Goal: Task Accomplishment & Management: Complete application form

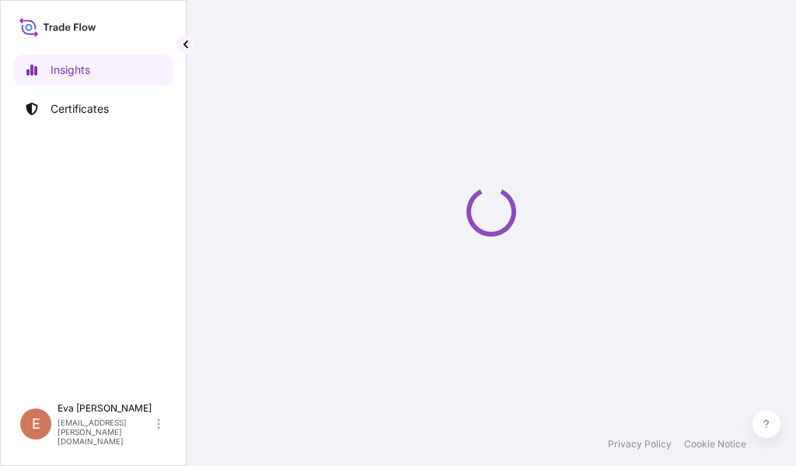
select select "2025"
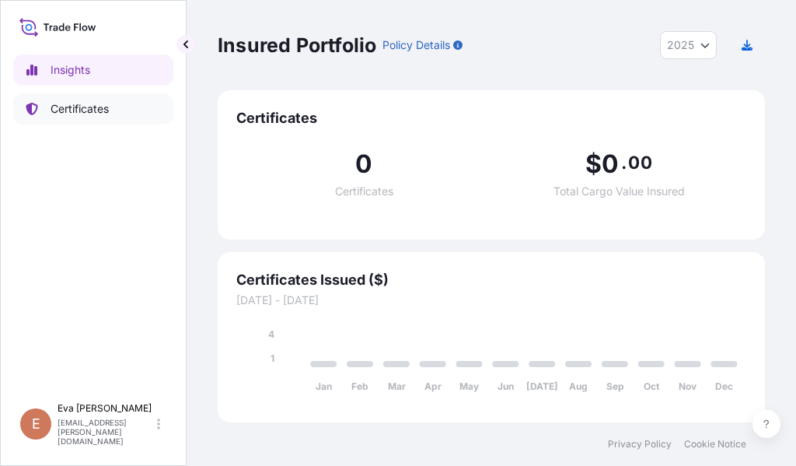
click at [75, 106] on p "Certificates" at bounding box center [80, 109] width 58 height 16
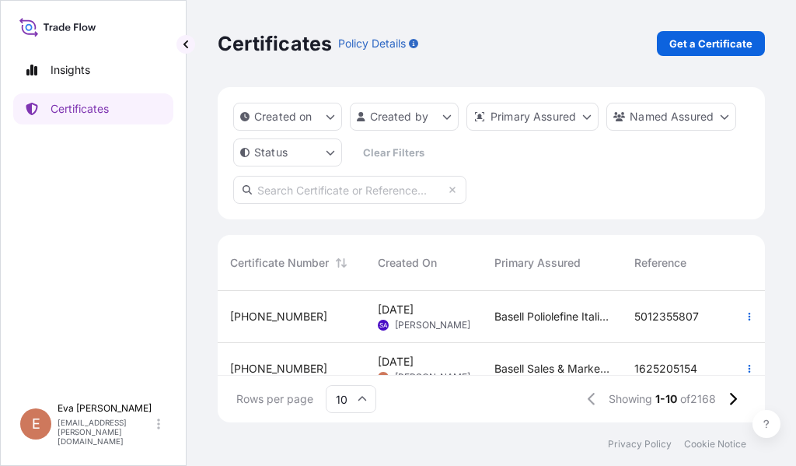
scroll to position [233, 0]
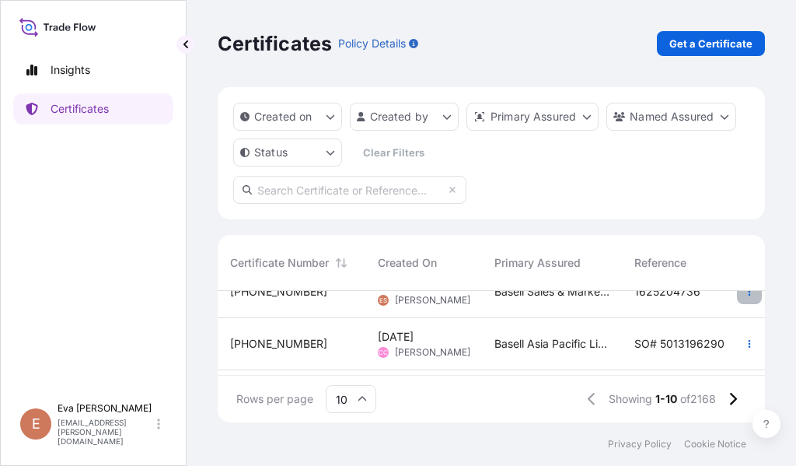
click at [745, 295] on icon "button" at bounding box center [749, 291] width 9 height 9
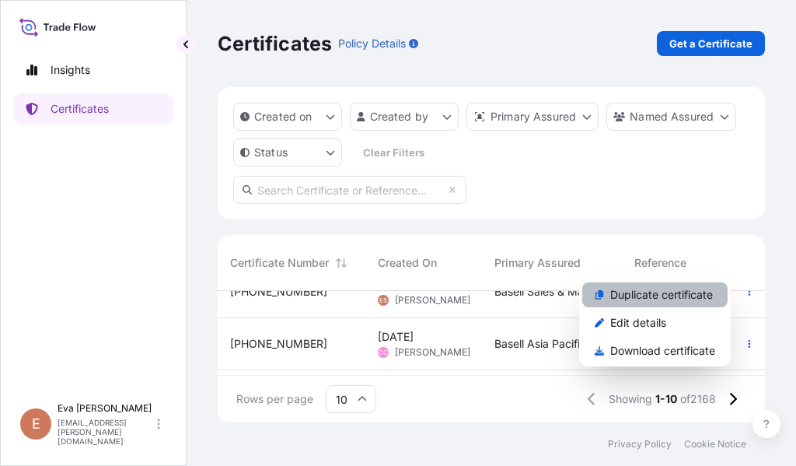
click at [613, 295] on p "Duplicate certificate" at bounding box center [661, 295] width 103 height 16
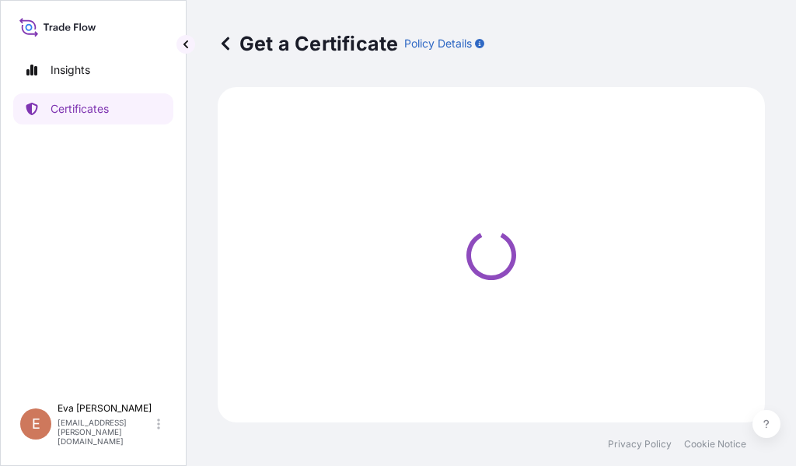
select select "Sea"
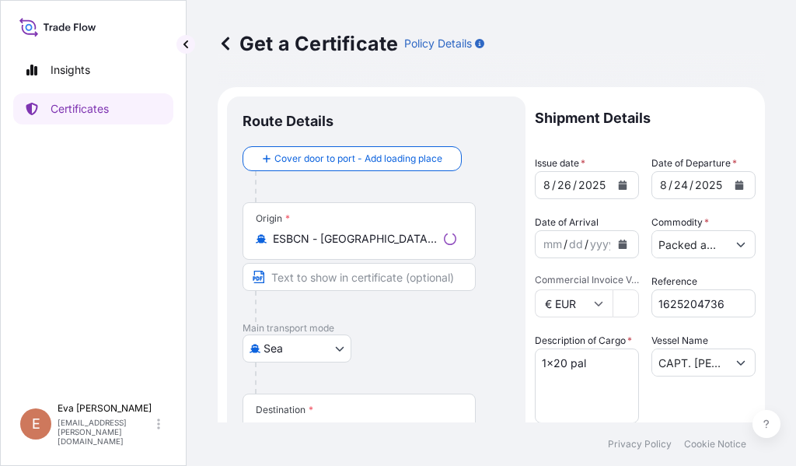
select select "32164"
click at [620, 186] on icon "Calendar" at bounding box center [623, 184] width 9 height 9
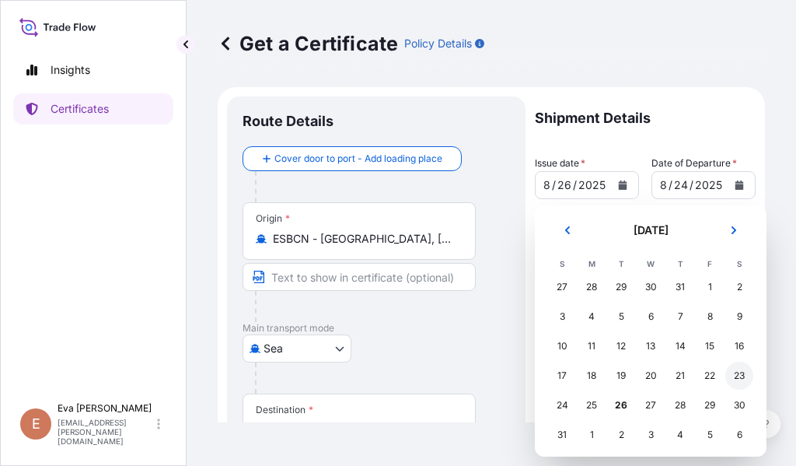
click at [739, 372] on div "23" at bounding box center [739, 376] width 28 height 28
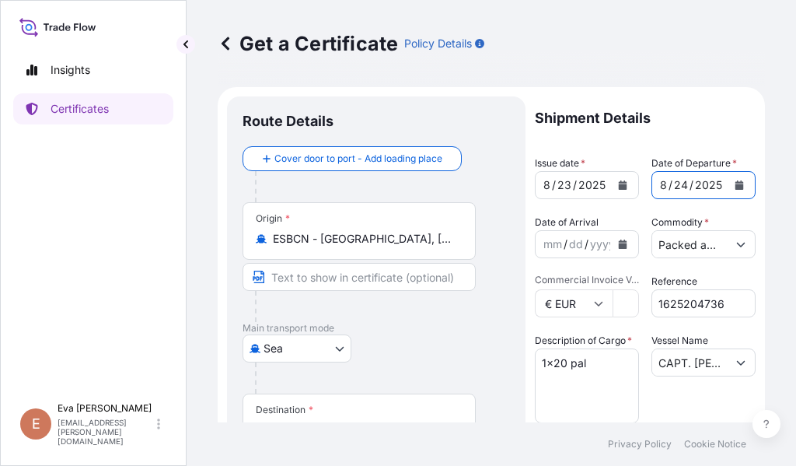
click at [735, 183] on icon "Calendar" at bounding box center [739, 184] width 9 height 9
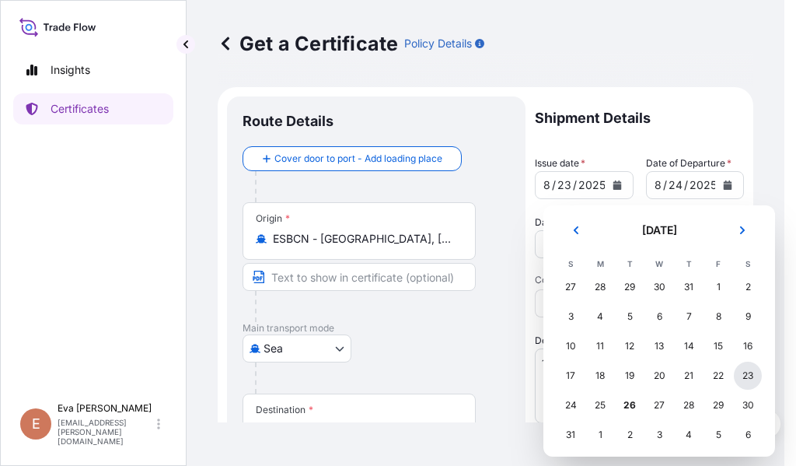
click at [748, 376] on div "23" at bounding box center [748, 376] width 28 height 28
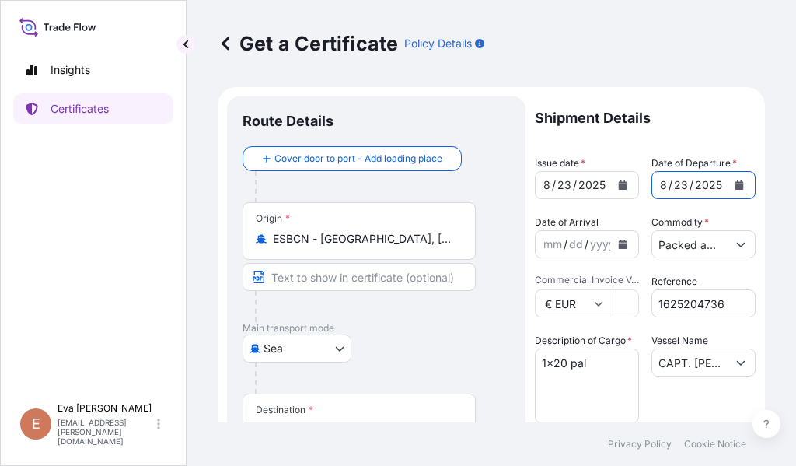
click at [725, 299] on input "1625204736" at bounding box center [704, 303] width 104 height 28
type input "1625204434"
click at [562, 364] on textarea "1x20 pal" at bounding box center [587, 385] width 104 height 75
type textarea "1x40 pal"
click at [712, 365] on input "CAPT. [PERSON_NAME]" at bounding box center [689, 362] width 75 height 28
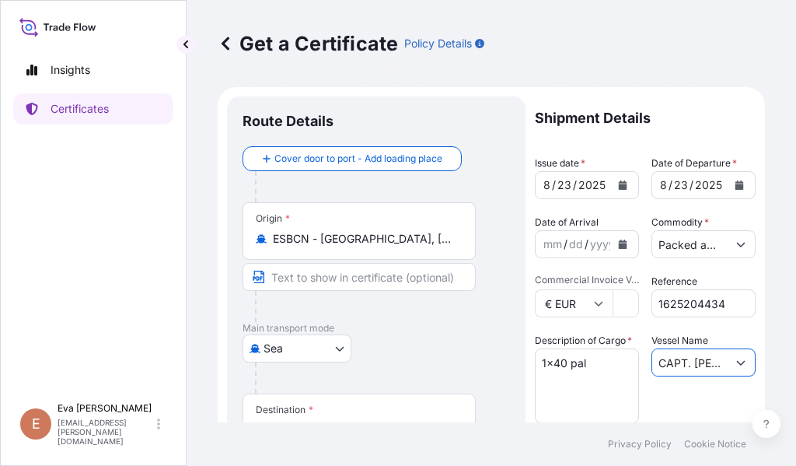
drag, startPoint x: 712, startPoint y: 365, endPoint x: 519, endPoint y: 341, distance: 194.2
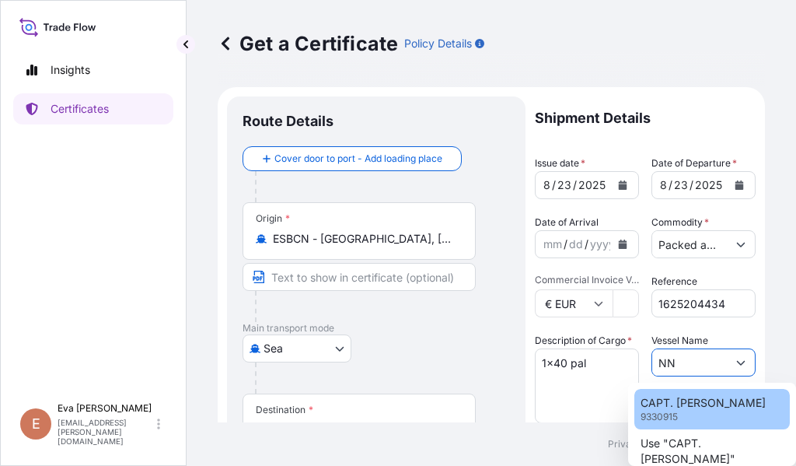
type input "N"
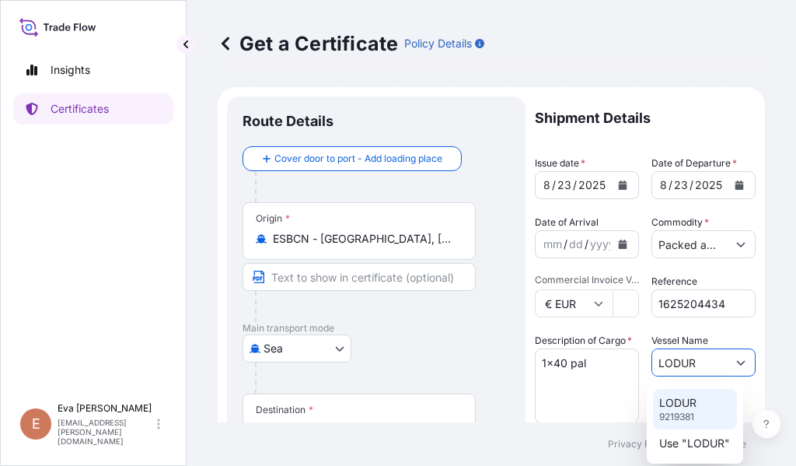
click at [663, 400] on p "LODUR" at bounding box center [677, 403] width 37 height 16
type input "LODUR"
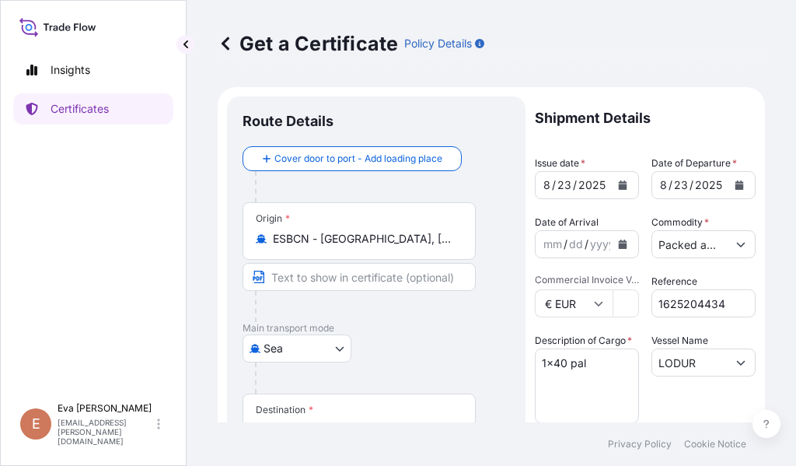
click at [573, 275] on span "Commercial Invoice Value *" at bounding box center [587, 280] width 104 height 12
click at [613, 289] on input "15224" at bounding box center [626, 303] width 26 height 28
drag, startPoint x: 501, startPoint y: 143, endPoint x: 414, endPoint y: 143, distance: 87.1
click at [414, 143] on div "Route Details" at bounding box center [376, 129] width 267 height 34
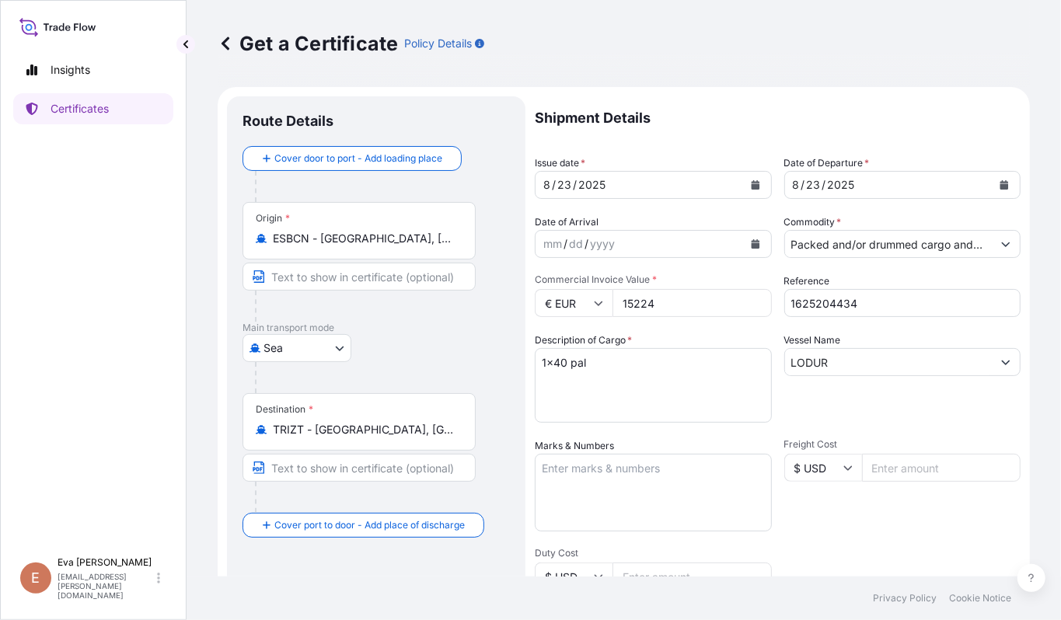
drag, startPoint x: 679, startPoint y: 300, endPoint x: 521, endPoint y: 284, distance: 158.7
click at [521, 284] on form "Route Details Cover door to port - Add loading place Place of loading Road / [G…" at bounding box center [624, 488] width 812 height 803
click at [634, 309] on input "15224" at bounding box center [692, 303] width 159 height 28
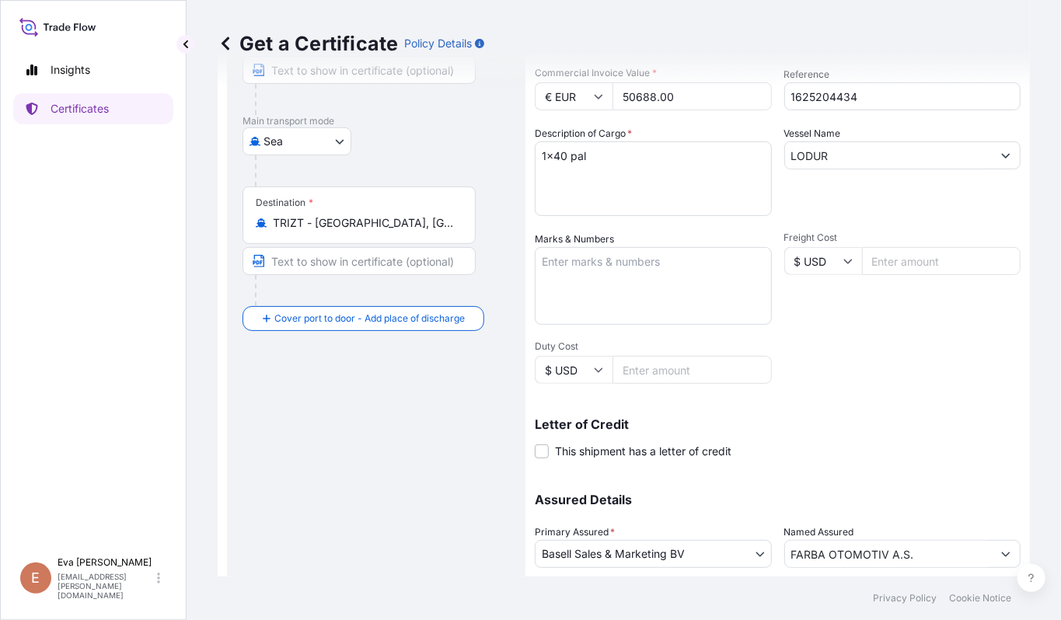
type input "50688.00"
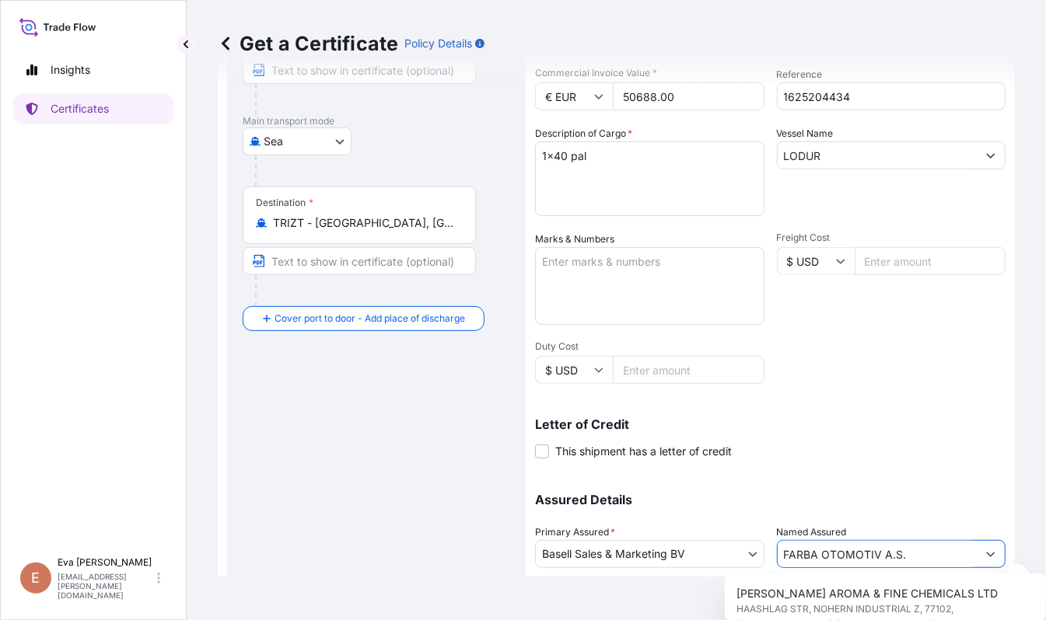
drag, startPoint x: 872, startPoint y: 536, endPoint x: 513, endPoint y: 470, distance: 364.5
click at [513, 465] on form "Route Details Cover door to port - Add loading place Place of loading Road / [G…" at bounding box center [616, 281] width 797 height 803
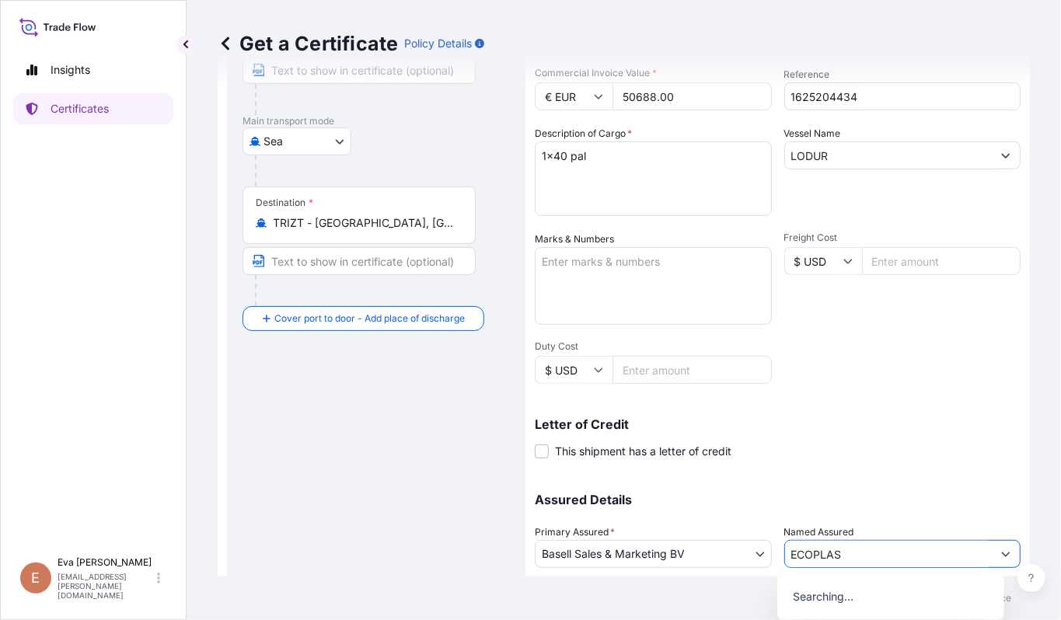
scroll to position [311, 0]
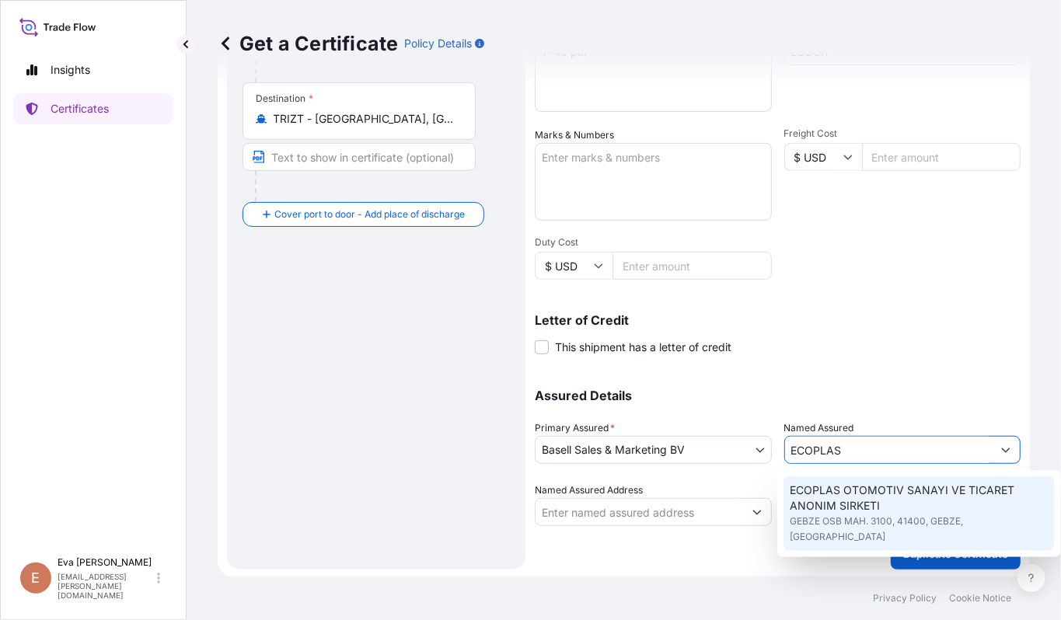
click at [795, 465] on span "ECOPLAS OTOMOTIV SANAYI VE TICARET ANONIM SIRKETI" at bounding box center [919, 498] width 259 height 31
type input "ECOPLAS OTOMOTIV SANAYI VE TICARET ANONIM SIRKETI"
type input "GEBZE OSB MAH. 3100"
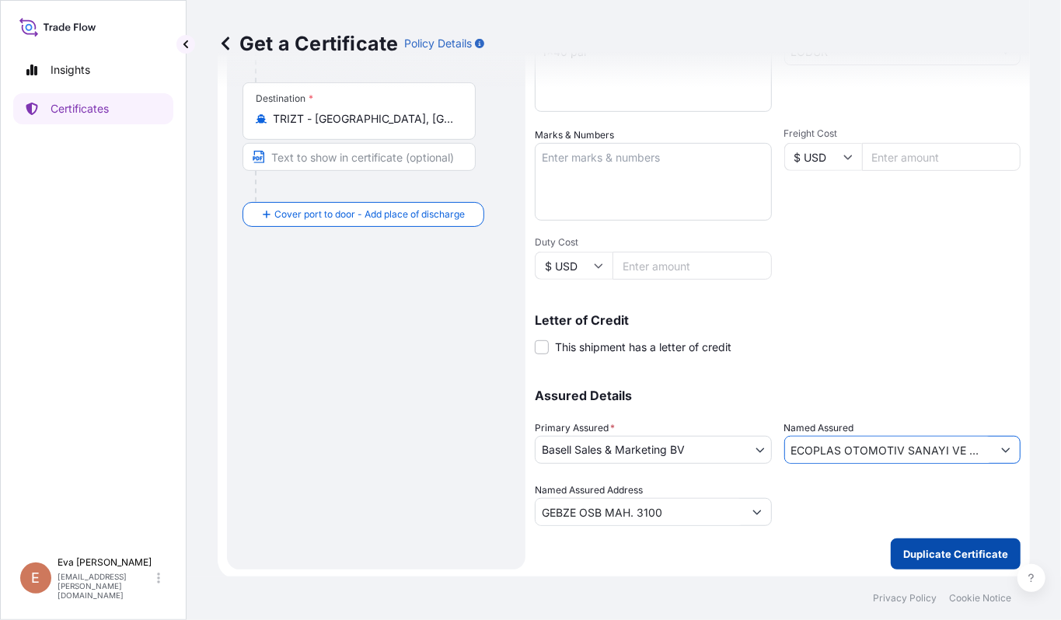
type input "ECOPLAS OTOMOTIV SANAYI VE TICARET ANONIM SIRKETI"
click at [795, 465] on p "Duplicate Certificate" at bounding box center [955, 555] width 105 height 16
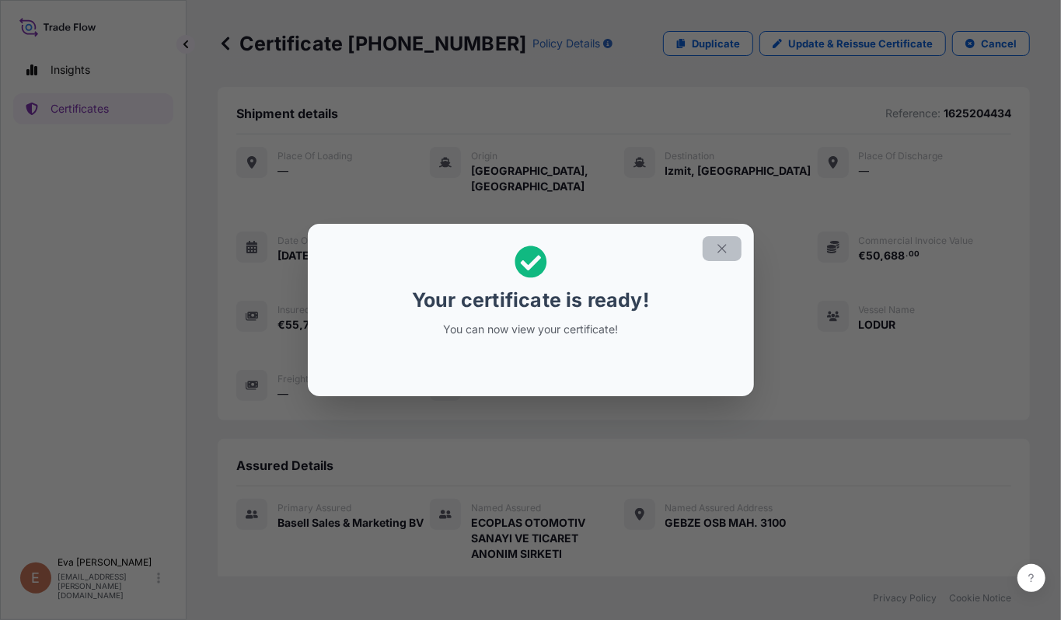
click at [728, 246] on button "button" at bounding box center [722, 248] width 39 height 25
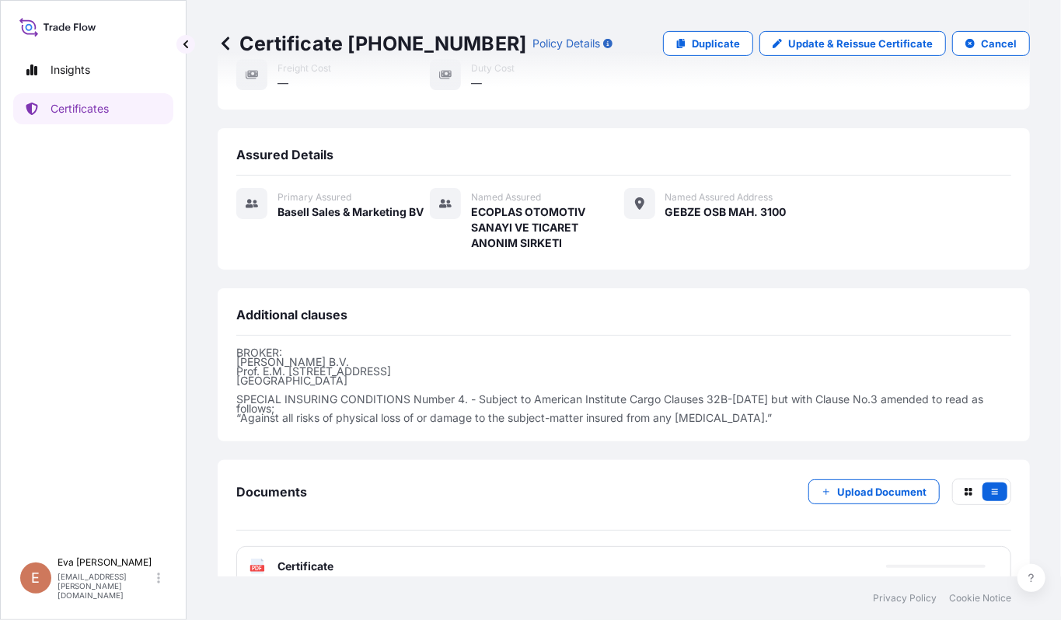
scroll to position [327, 0]
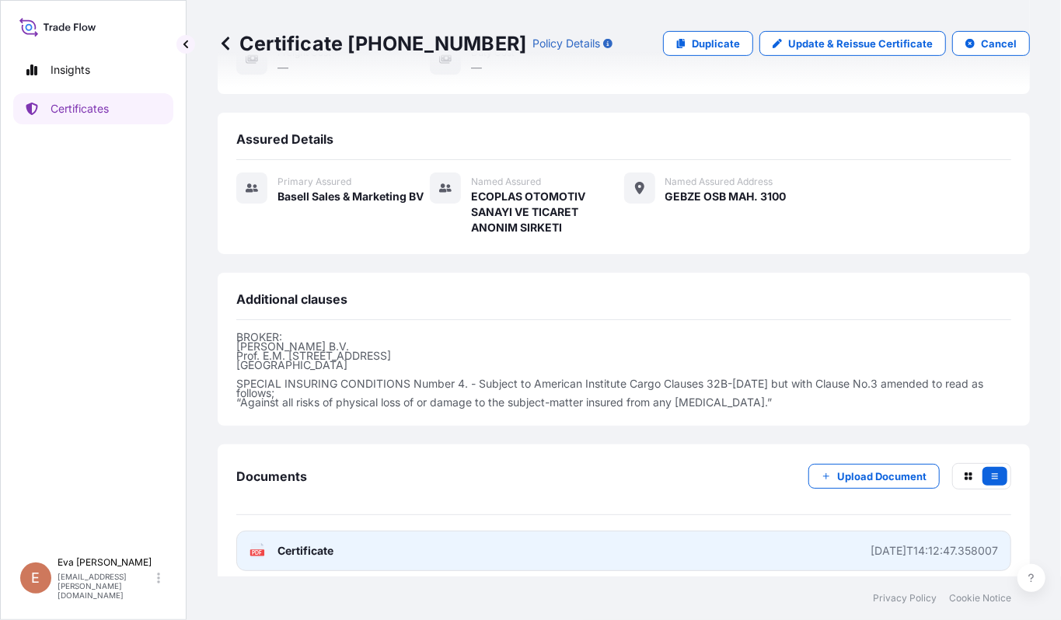
click at [293, 465] on span "Certificate" at bounding box center [306, 551] width 56 height 16
